Goal: Information Seeking & Learning: Find contact information

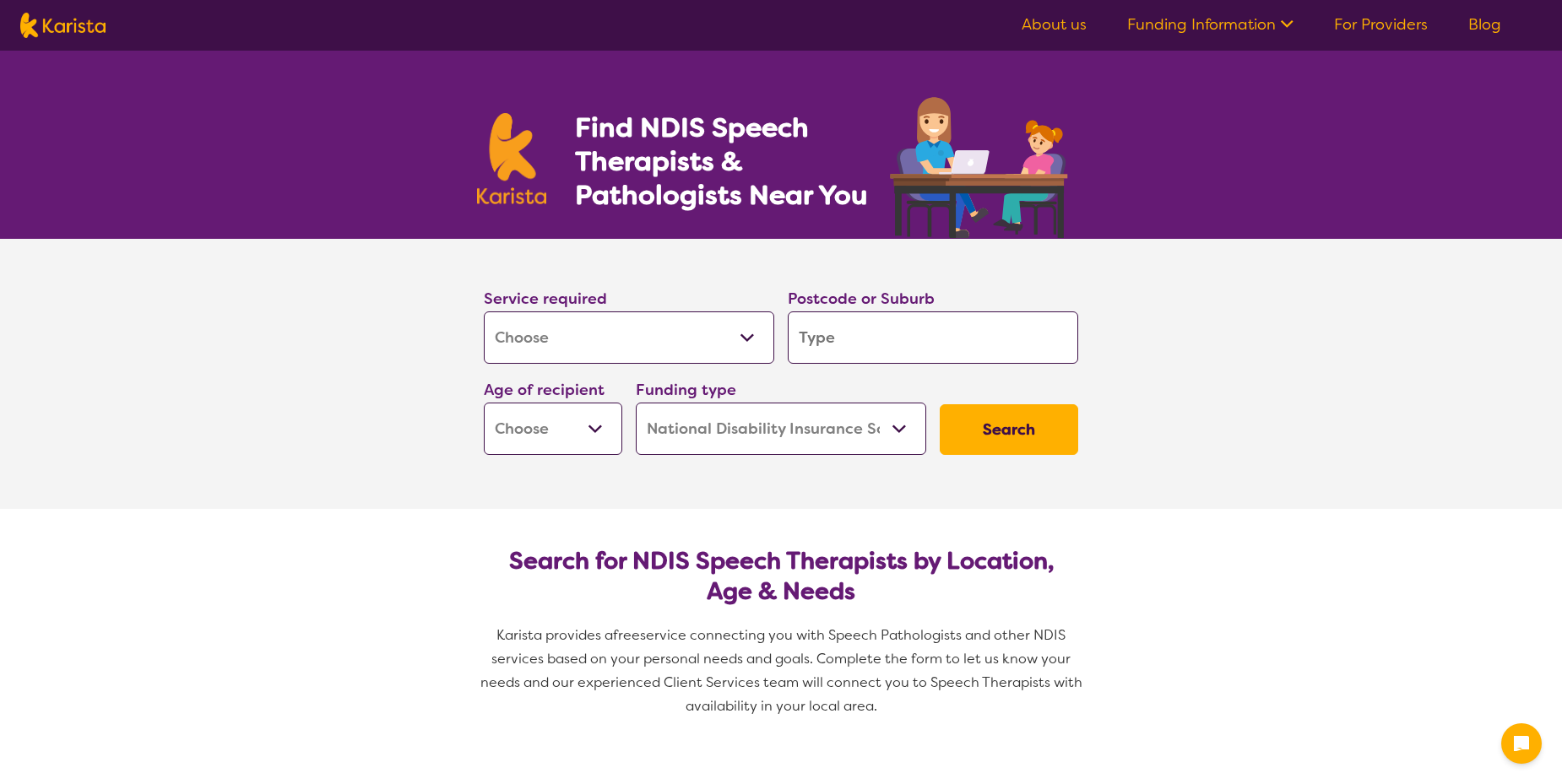
select select "[MEDICAL_DATA]"
select select "NDIS"
select select "[MEDICAL_DATA]"
select select "NDIS"
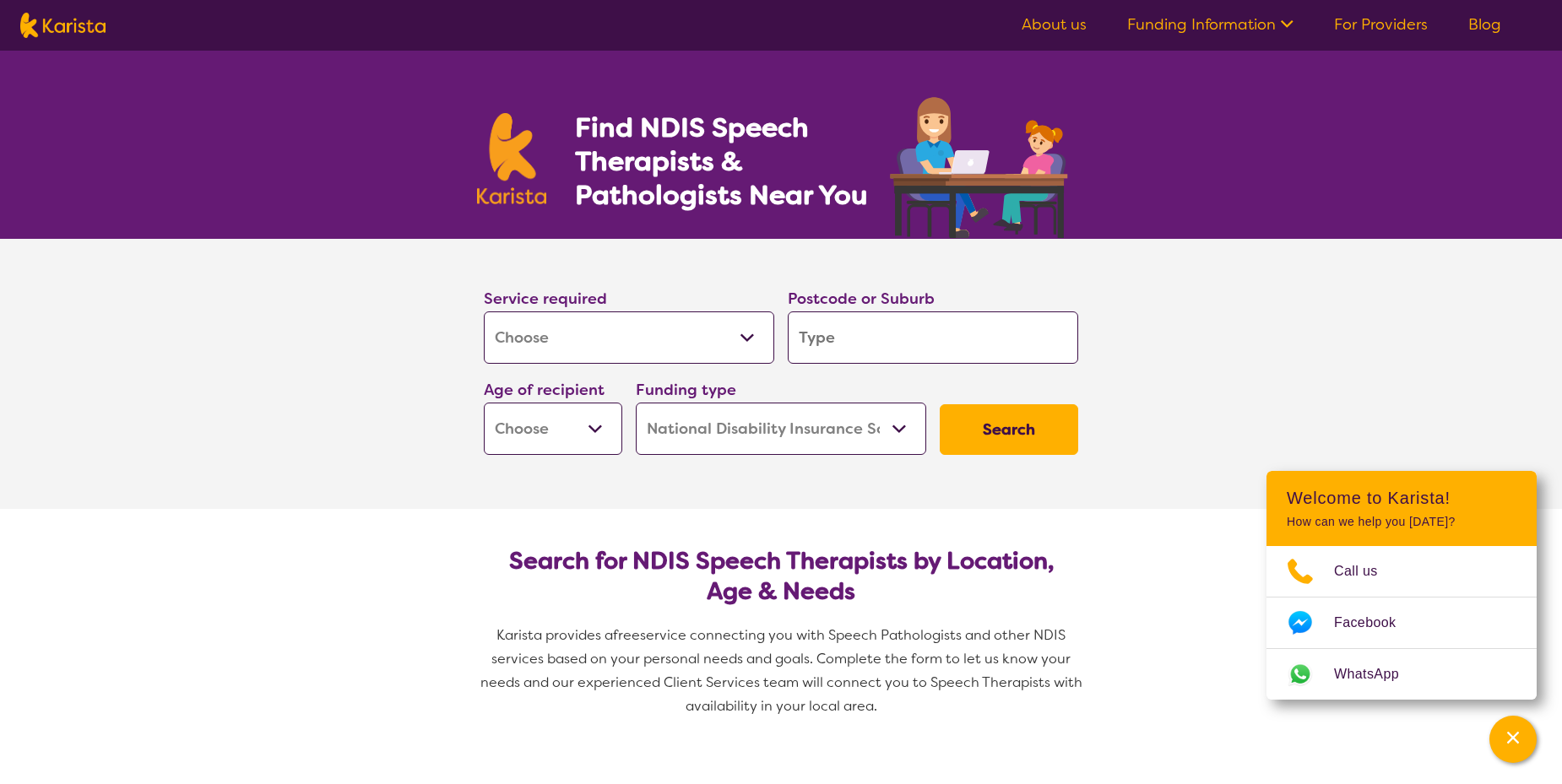
drag, startPoint x: 0, startPoint y: 0, endPoint x: 840, endPoint y: 337, distance: 905.1
click at [838, 337] on input "search" at bounding box center [933, 337] width 291 height 53
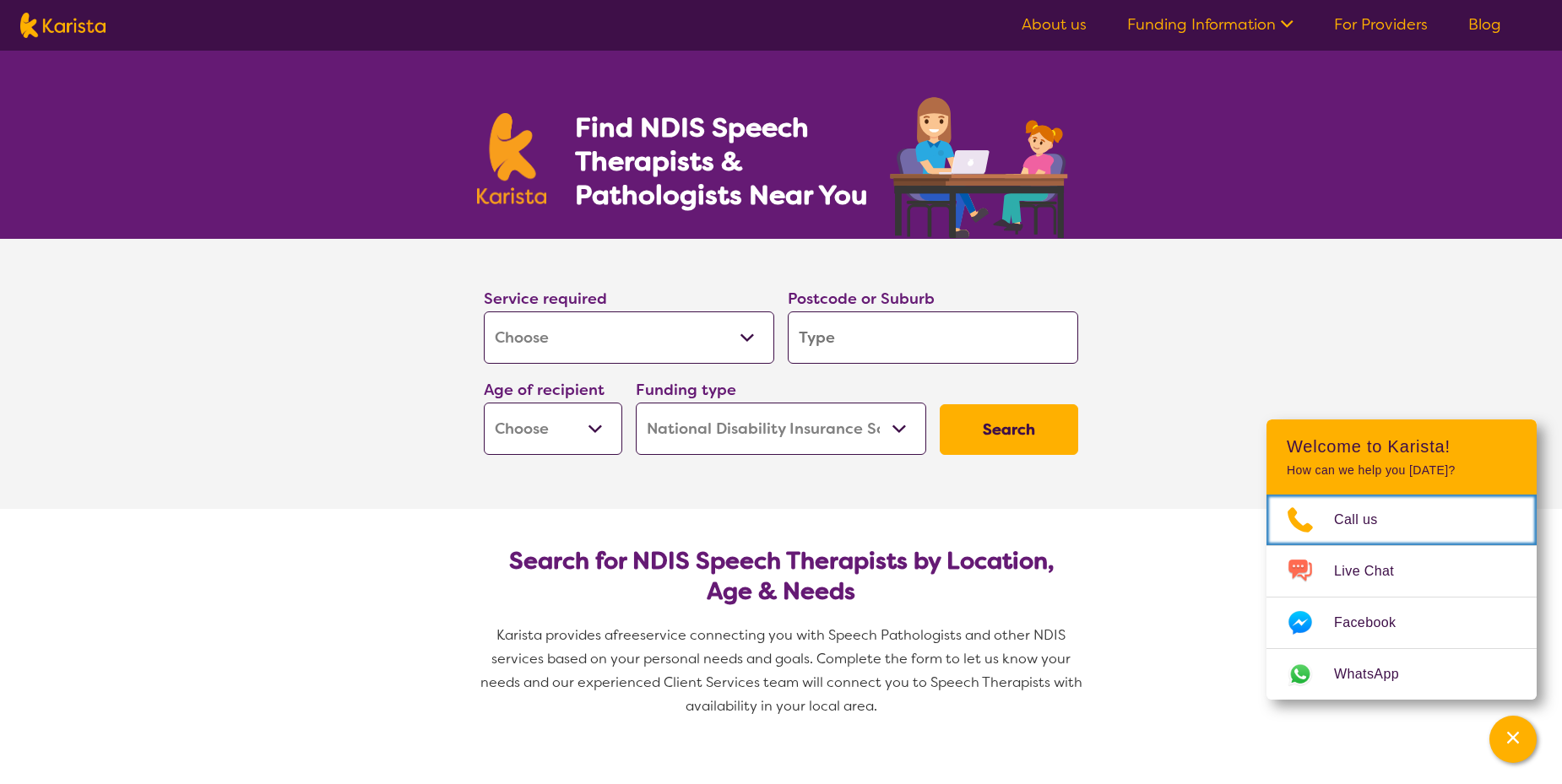
click at [1266, 494] on link "Call us" at bounding box center [1401, 520] width 270 height 51
click at [980, 353] on input "search" at bounding box center [933, 337] width 291 height 53
type input "6"
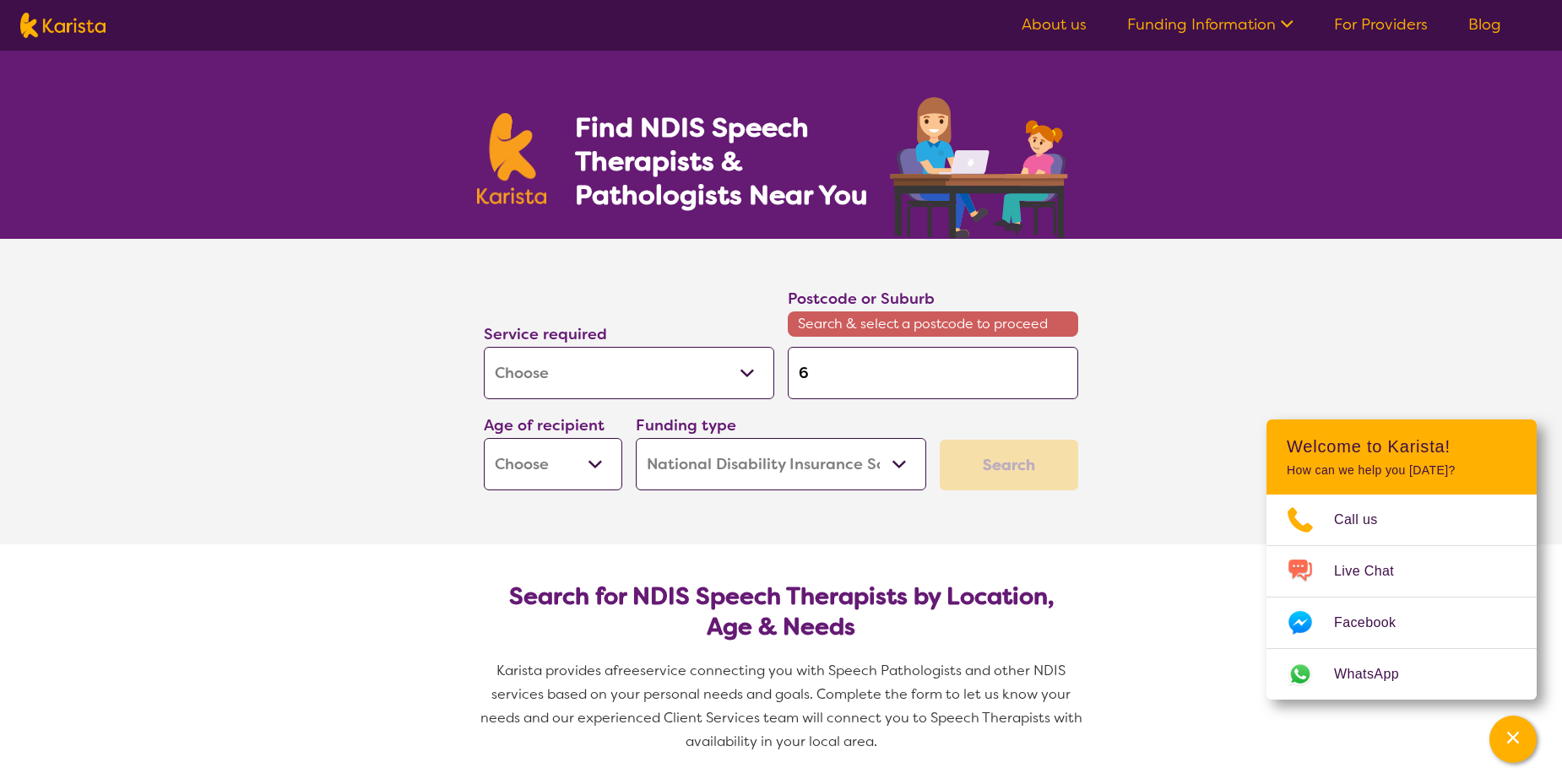
type input "62"
type input "621"
type input "6210"
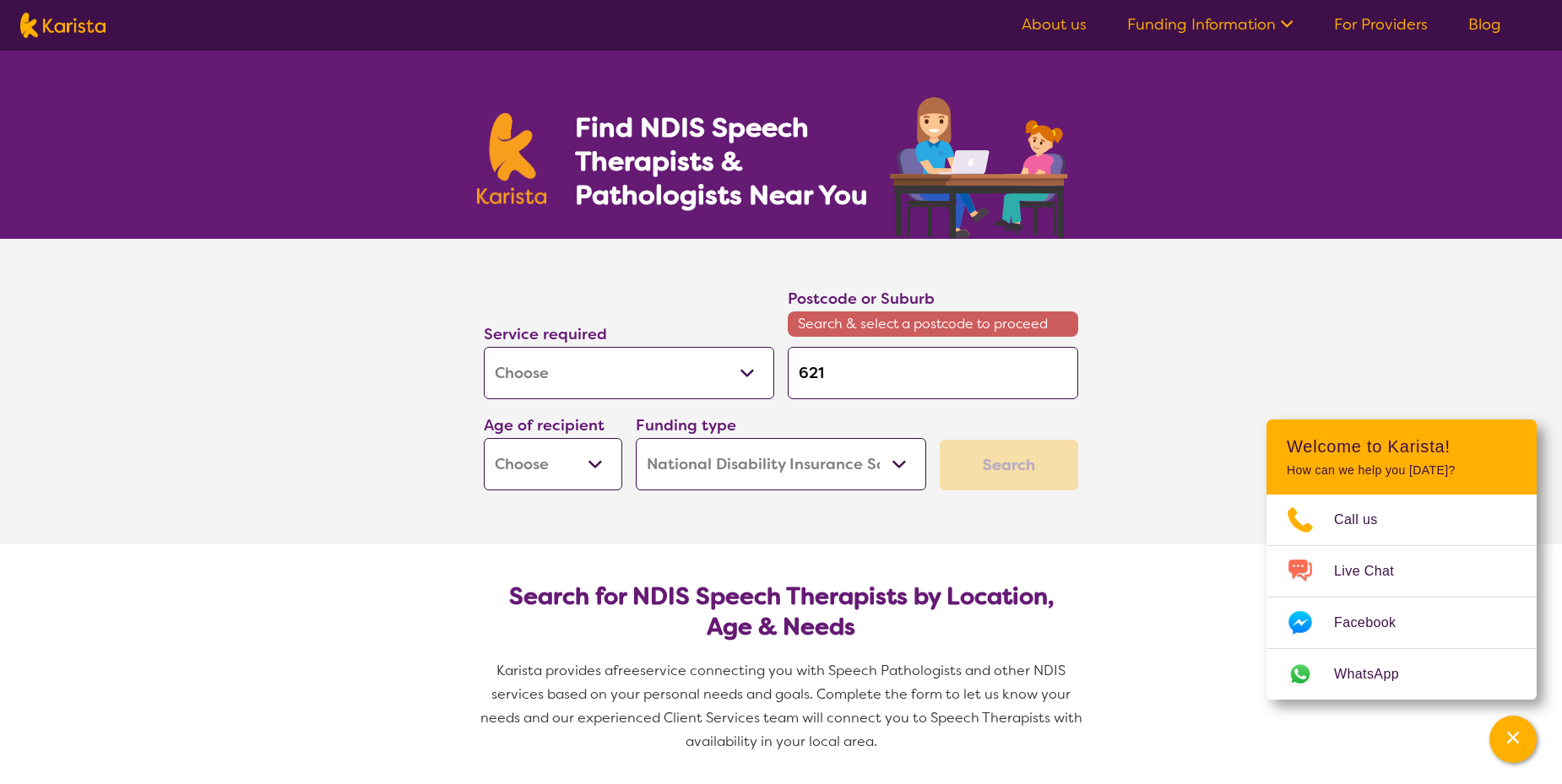
type input "6210"
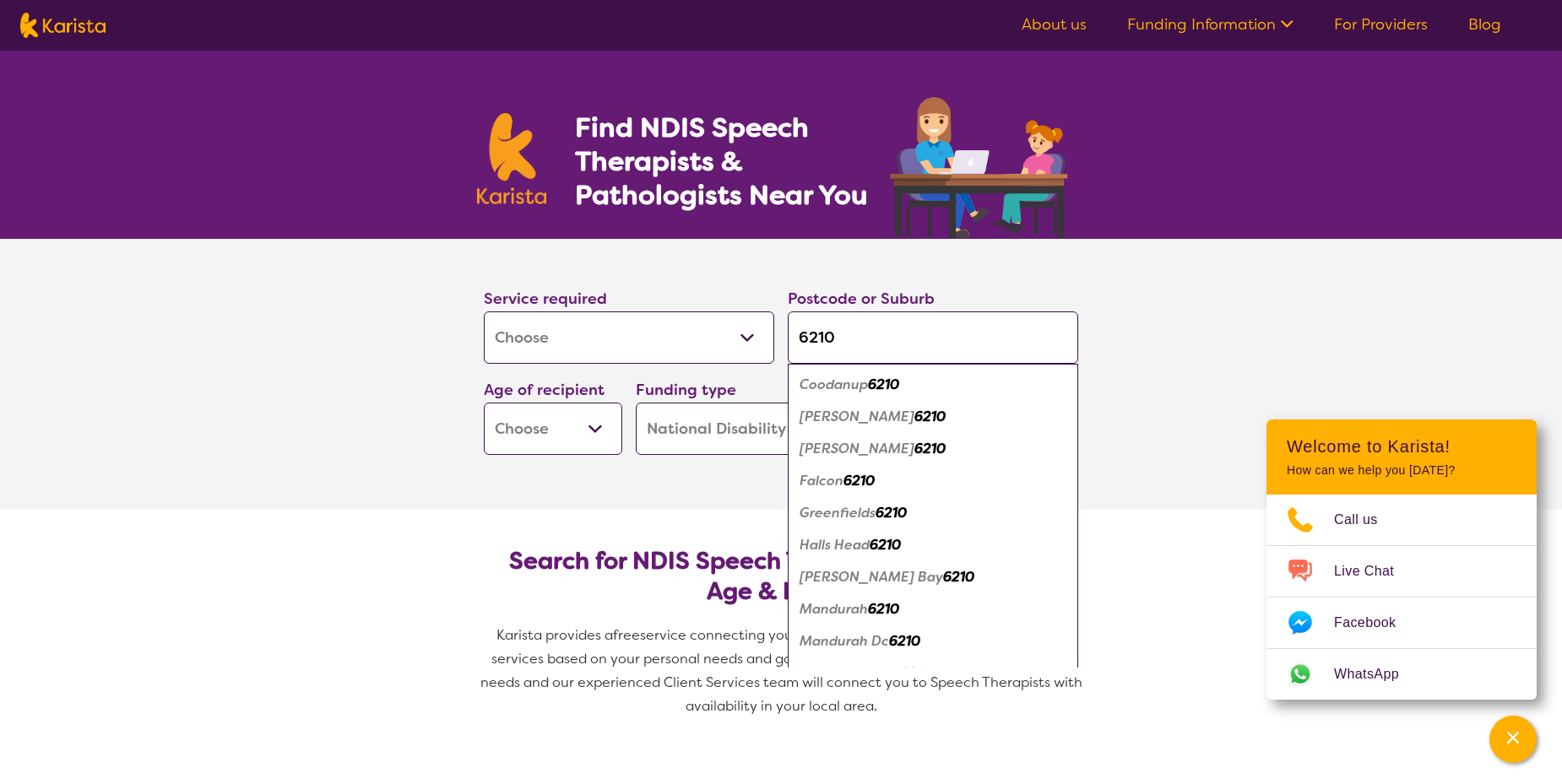
type input "6210"
click at [886, 608] on em "6210" at bounding box center [883, 608] width 31 height 18
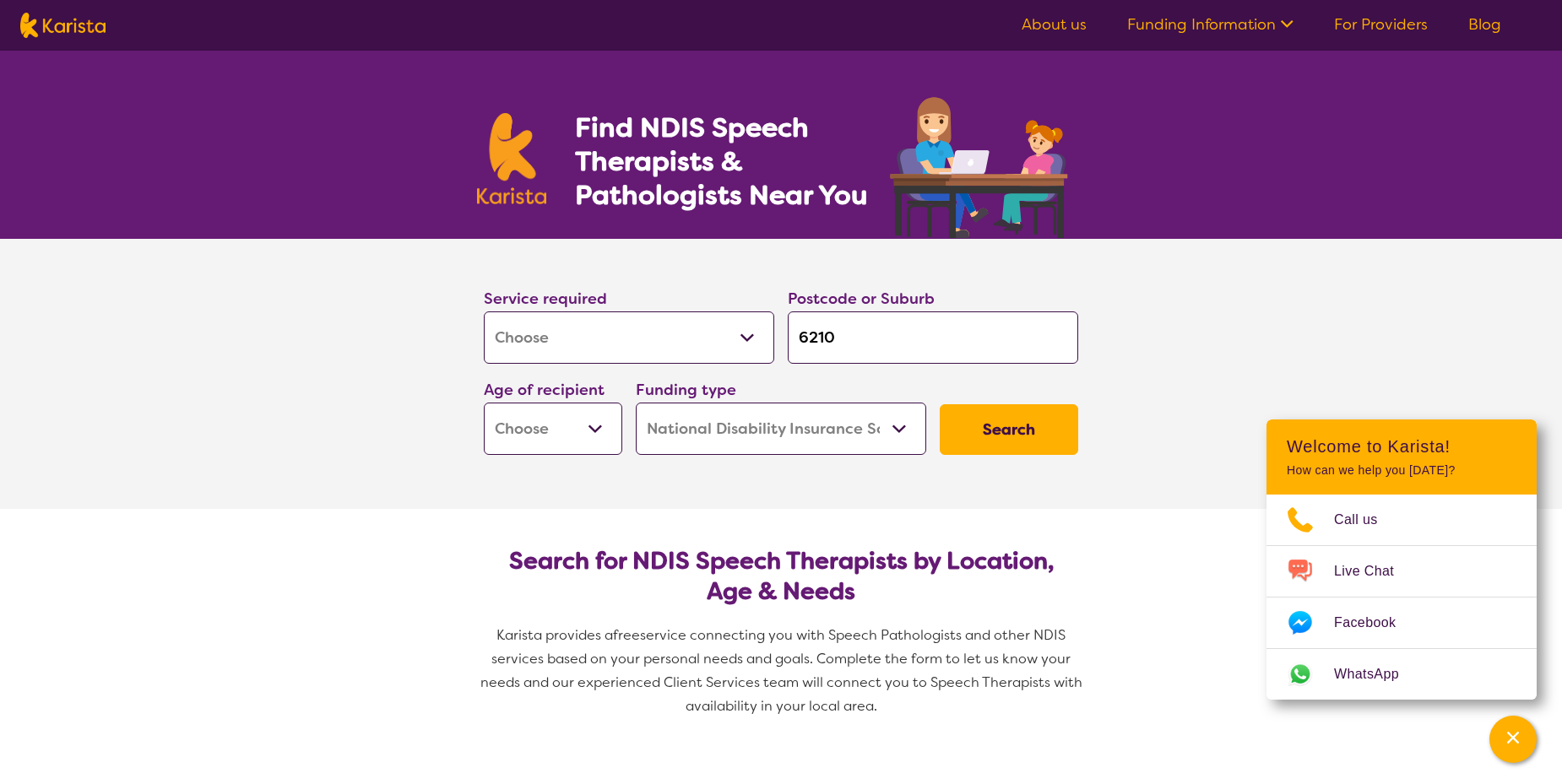
click at [568, 438] on select "Early Childhood - 0 to 9 Child - 10 to 11 Adolescent - 12 to 17 Adult - 18 to 6…" at bounding box center [553, 429] width 139 height 53
select select "AD"
click at [484, 403] on select "Early Childhood - 0 to 9 Child - 10 to 11 Adolescent - 12 to 17 Adult - 18 to 6…" at bounding box center [553, 429] width 139 height 53
select select "AD"
click at [1009, 442] on button "Search" at bounding box center [1009, 429] width 139 height 51
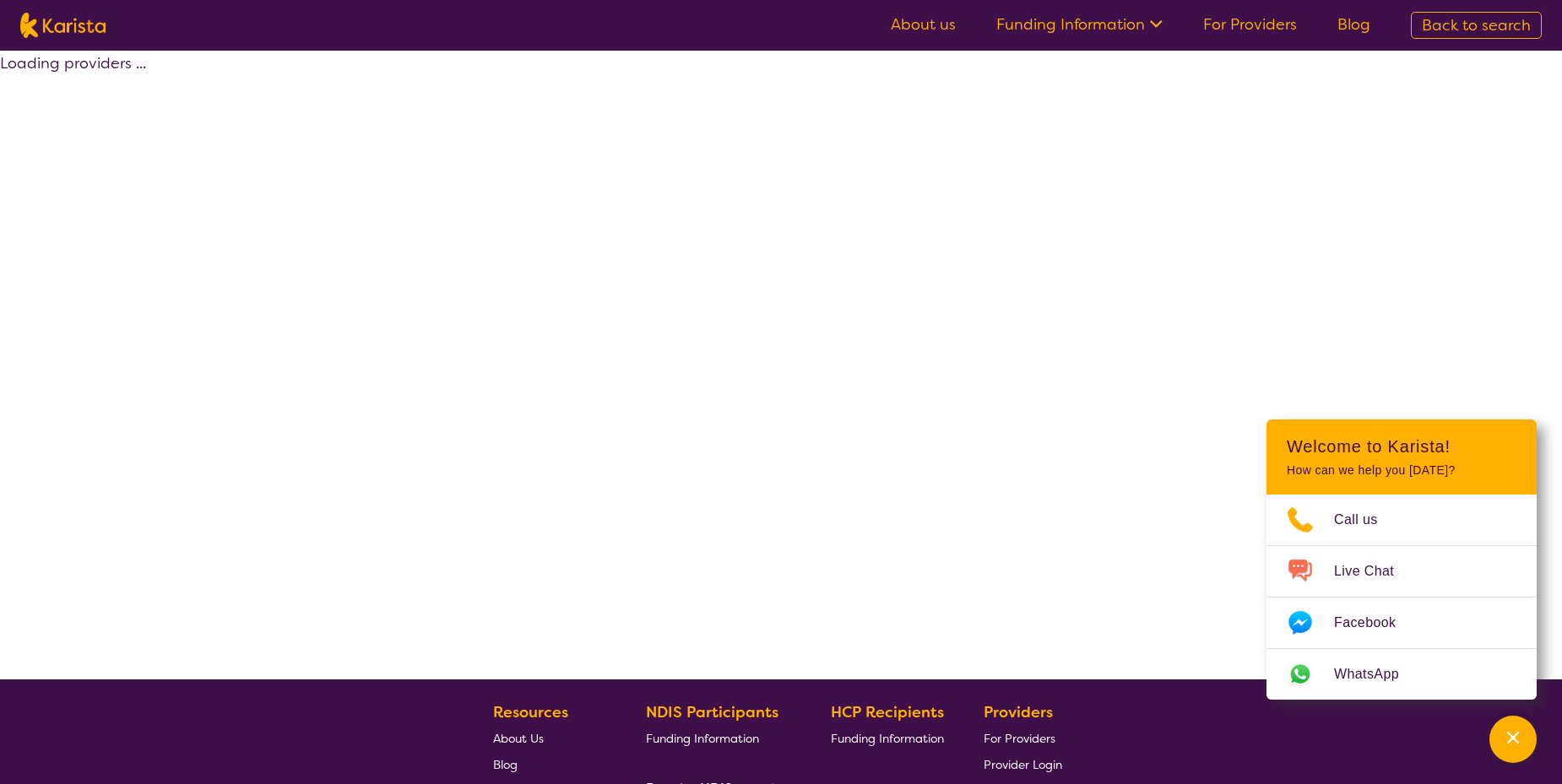
select select "by_score"
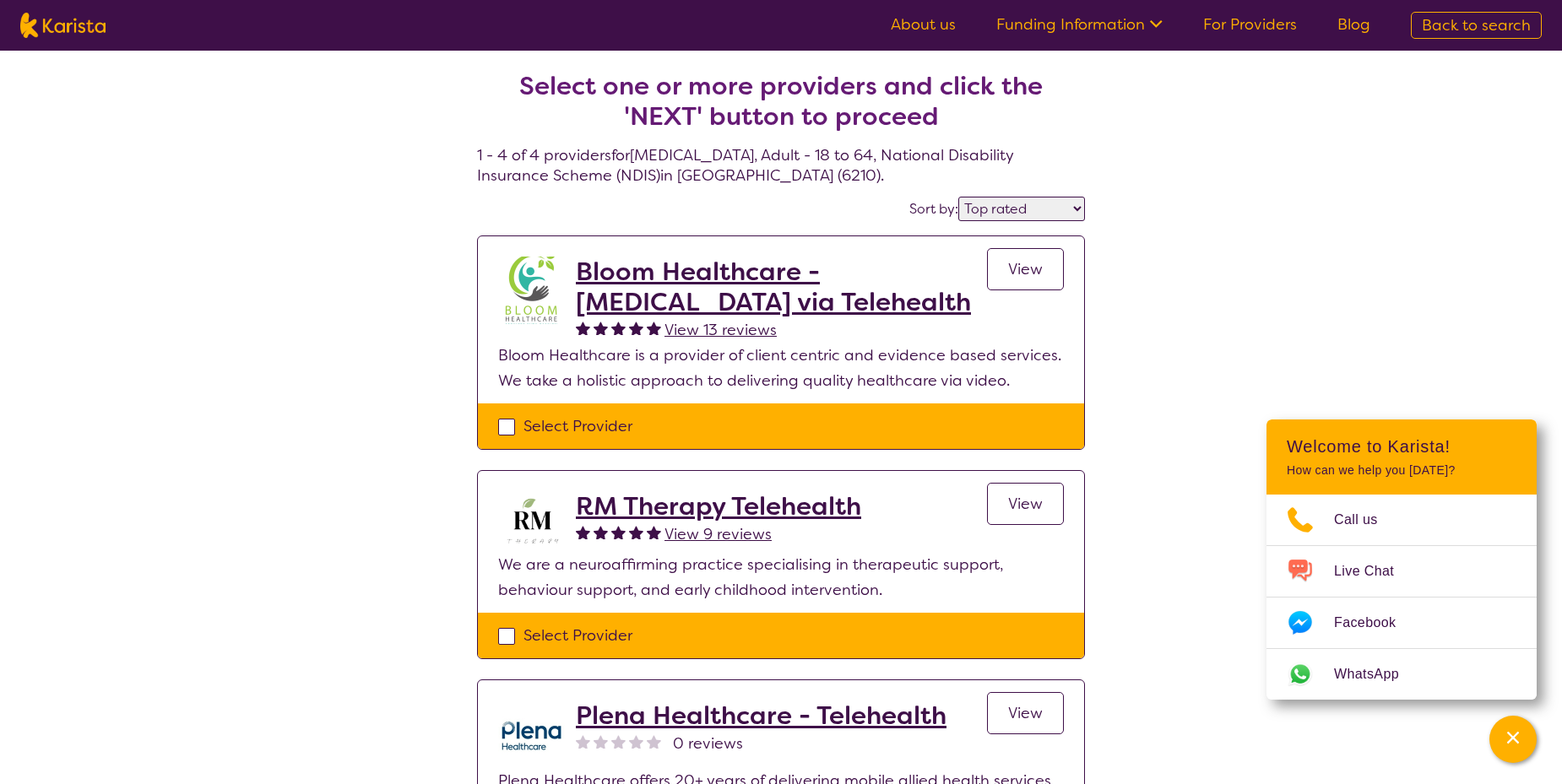
select select "[MEDICAL_DATA]"
select select "AD"
select select "NDIS"
select select "[MEDICAL_DATA]"
select select "AD"
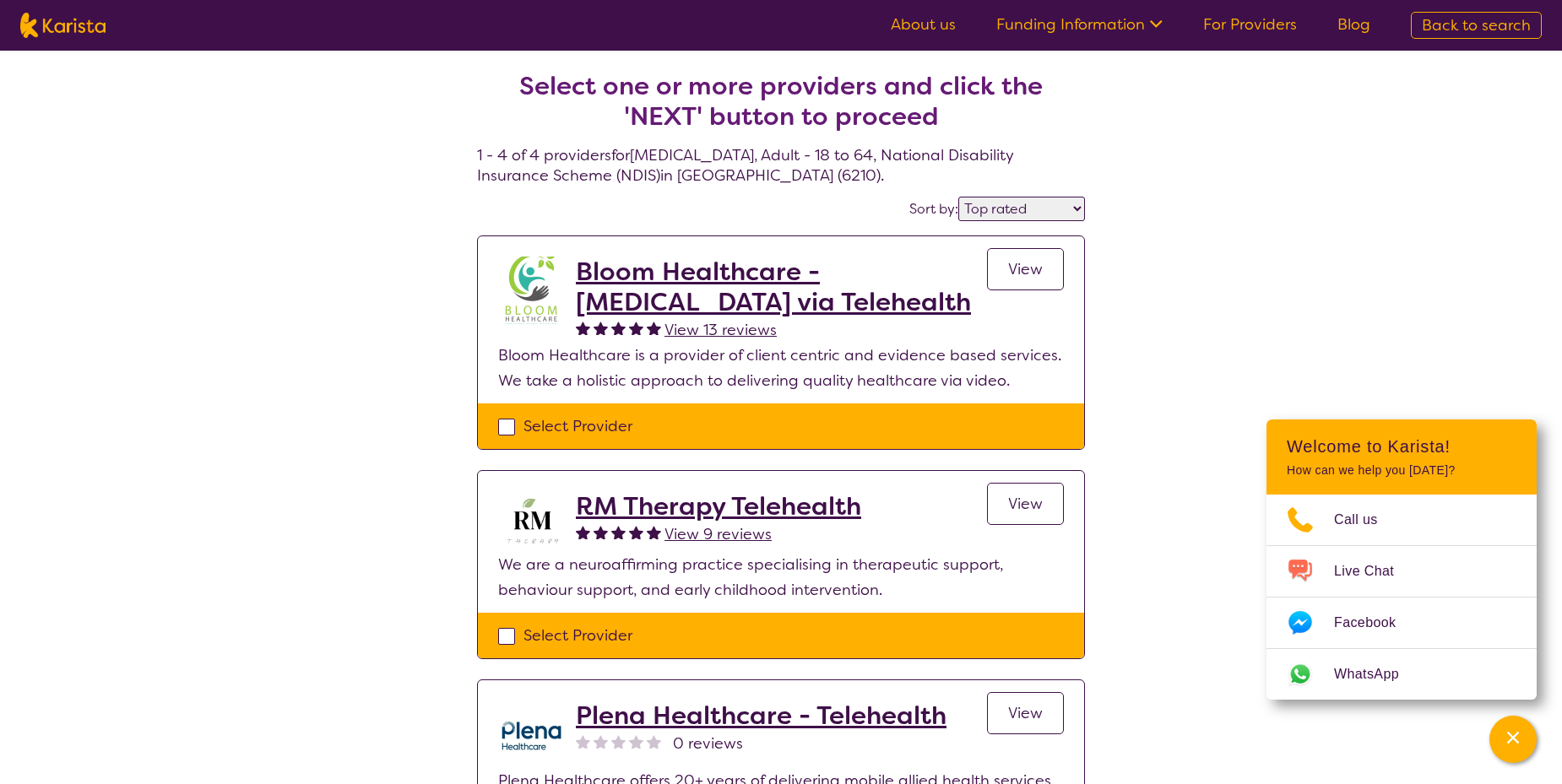
select select "NDIS"
